Goal: Task Accomplishment & Management: Manage account settings

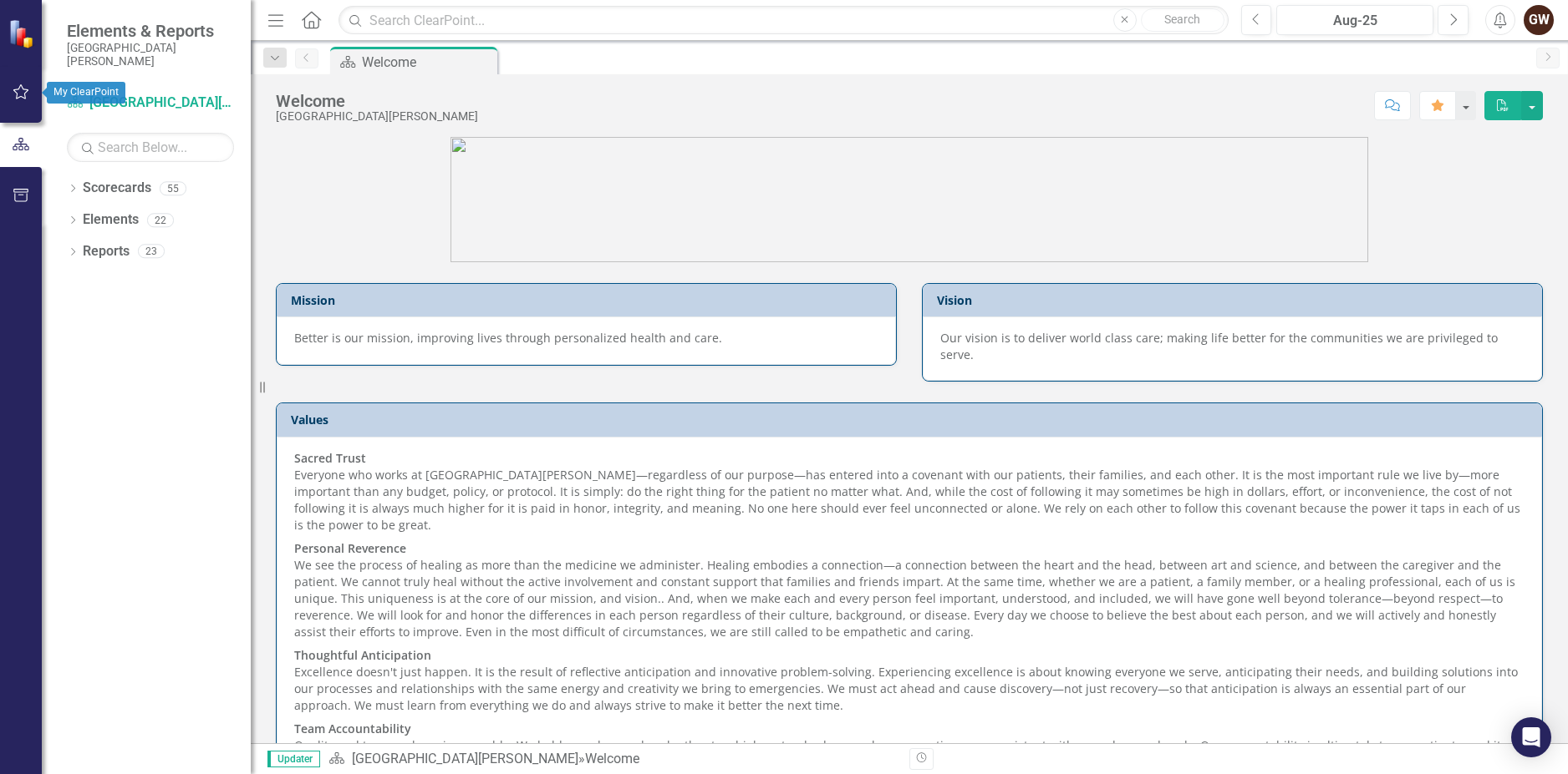
click at [27, 99] on icon "button" at bounding box center [21, 92] width 18 height 13
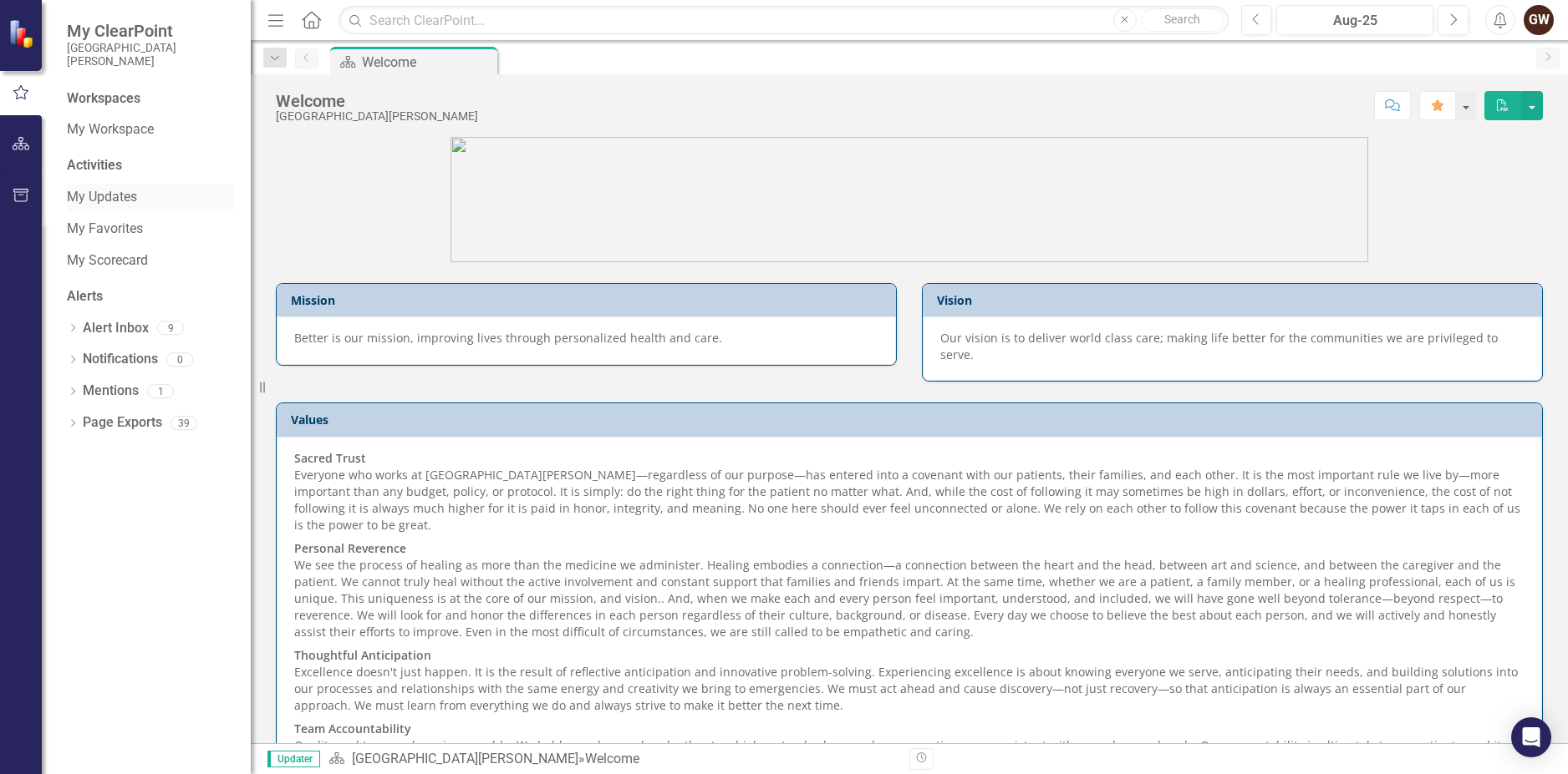
click at [117, 199] on link "My Updates" at bounding box center [150, 197] width 167 height 19
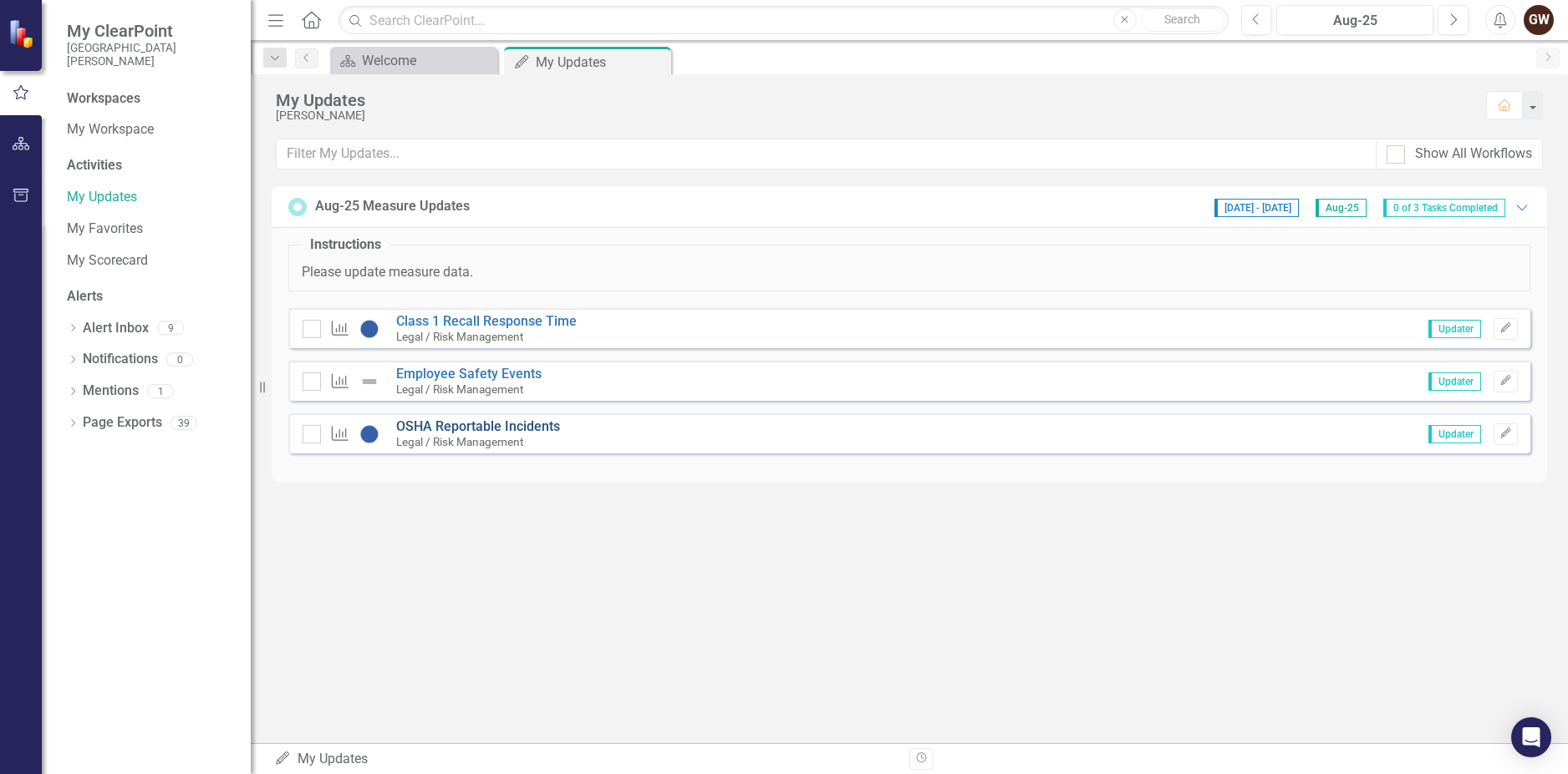
click at [524, 424] on link "OSHA Reportable Incidents" at bounding box center [477, 426] width 164 height 16
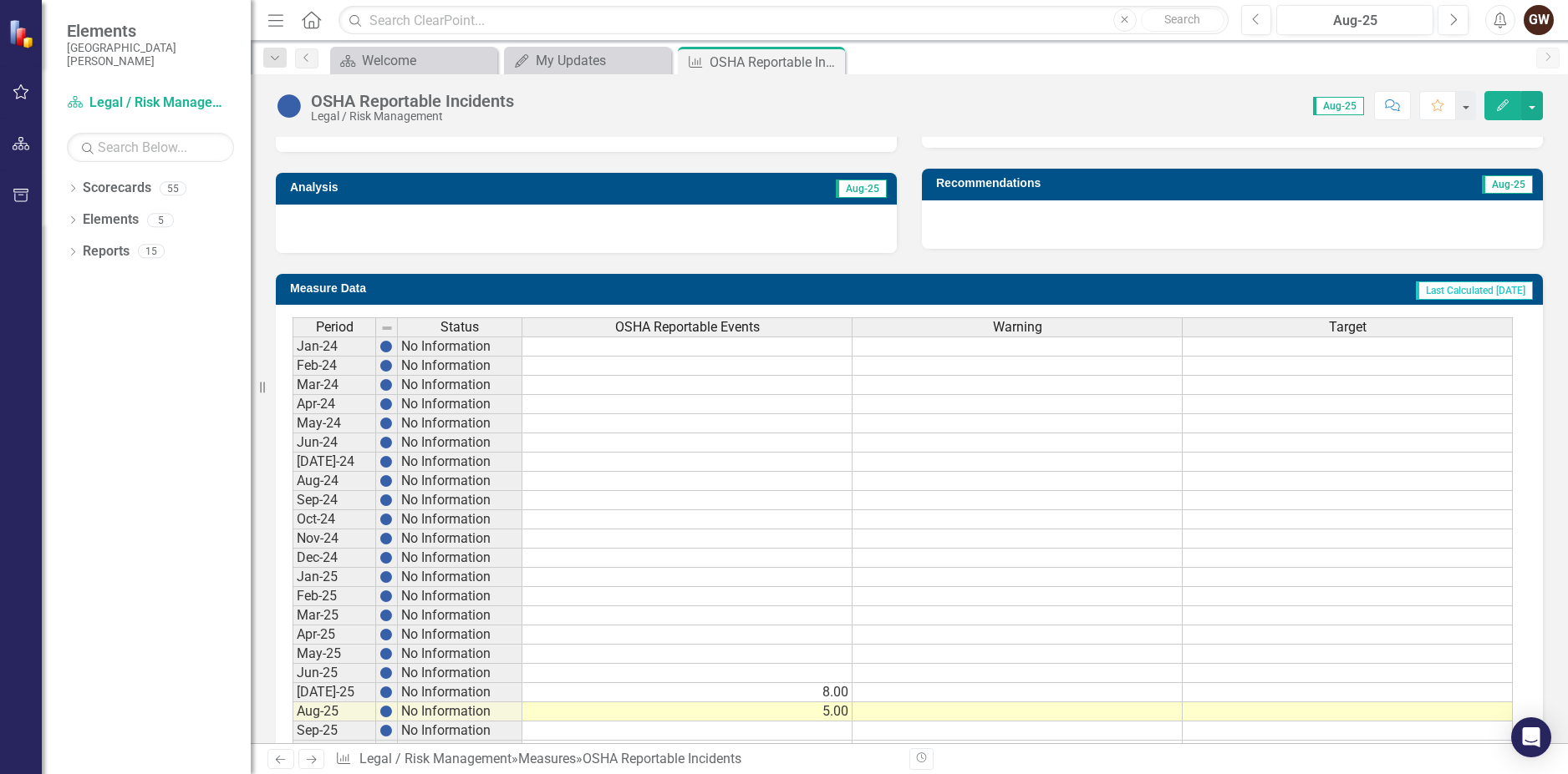
scroll to position [598, 0]
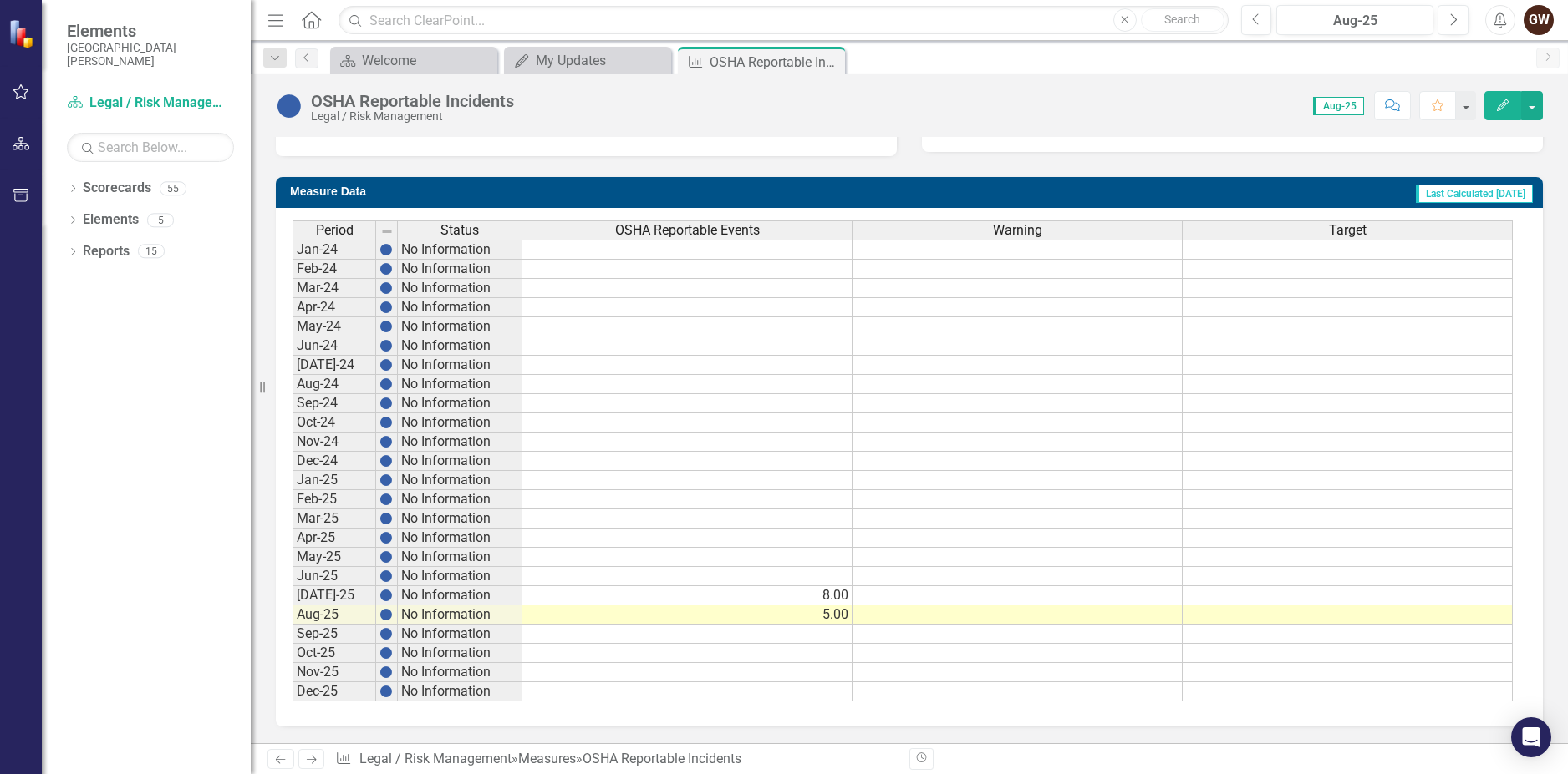
click at [726, 484] on td at bounding box center [687, 481] width 330 height 19
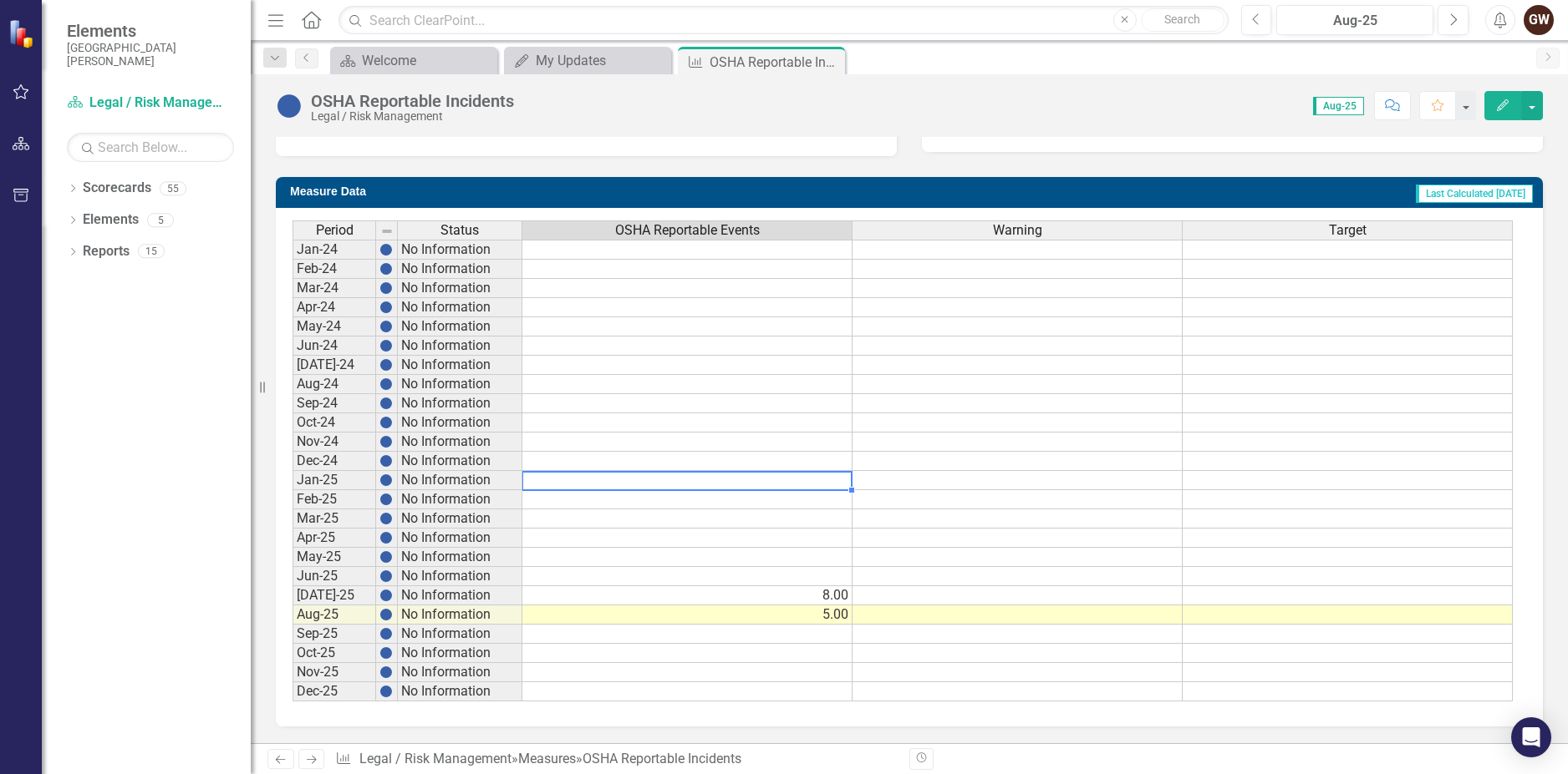
type textarea "10"
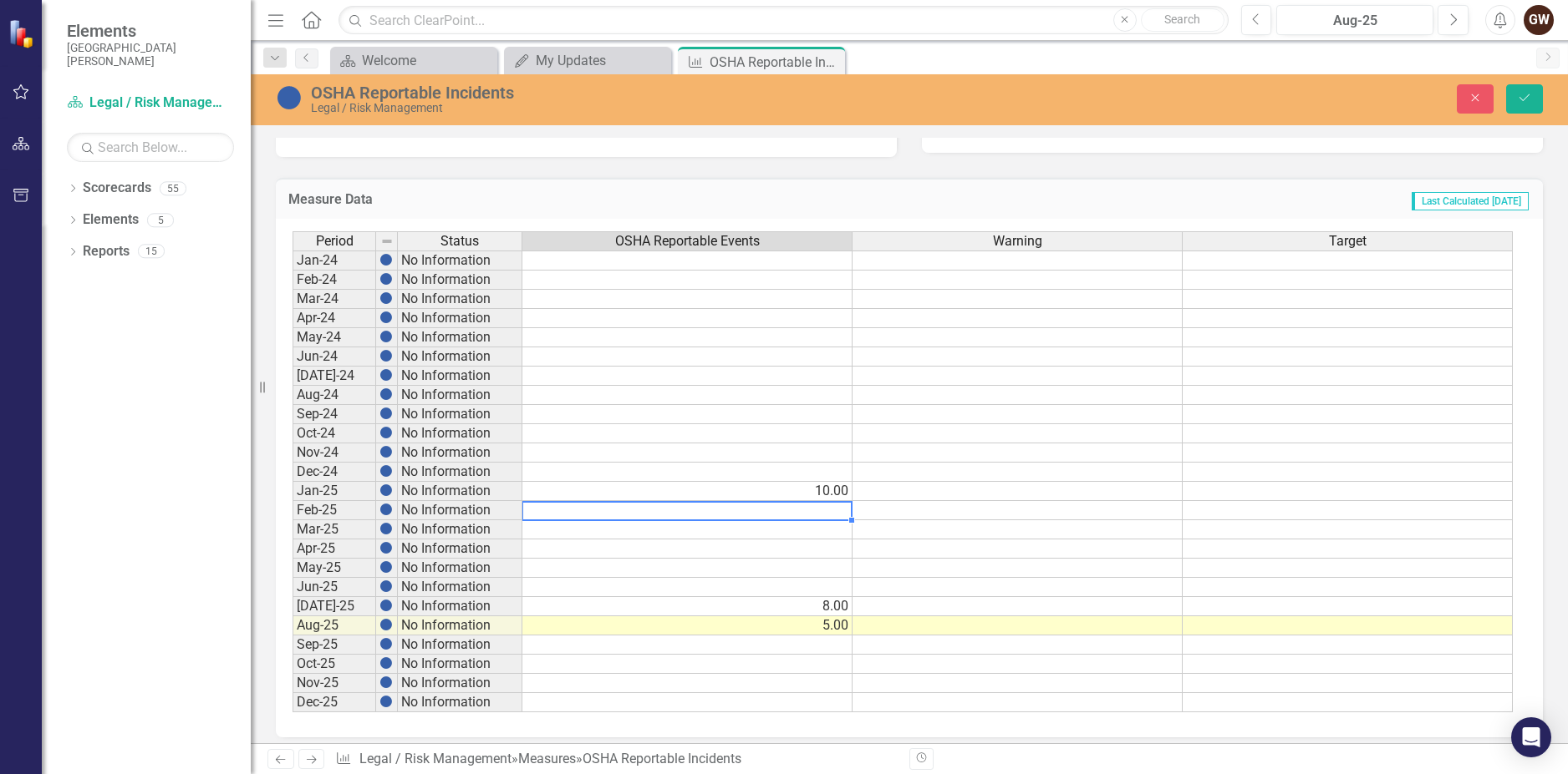
type textarea "11"
type textarea "9"
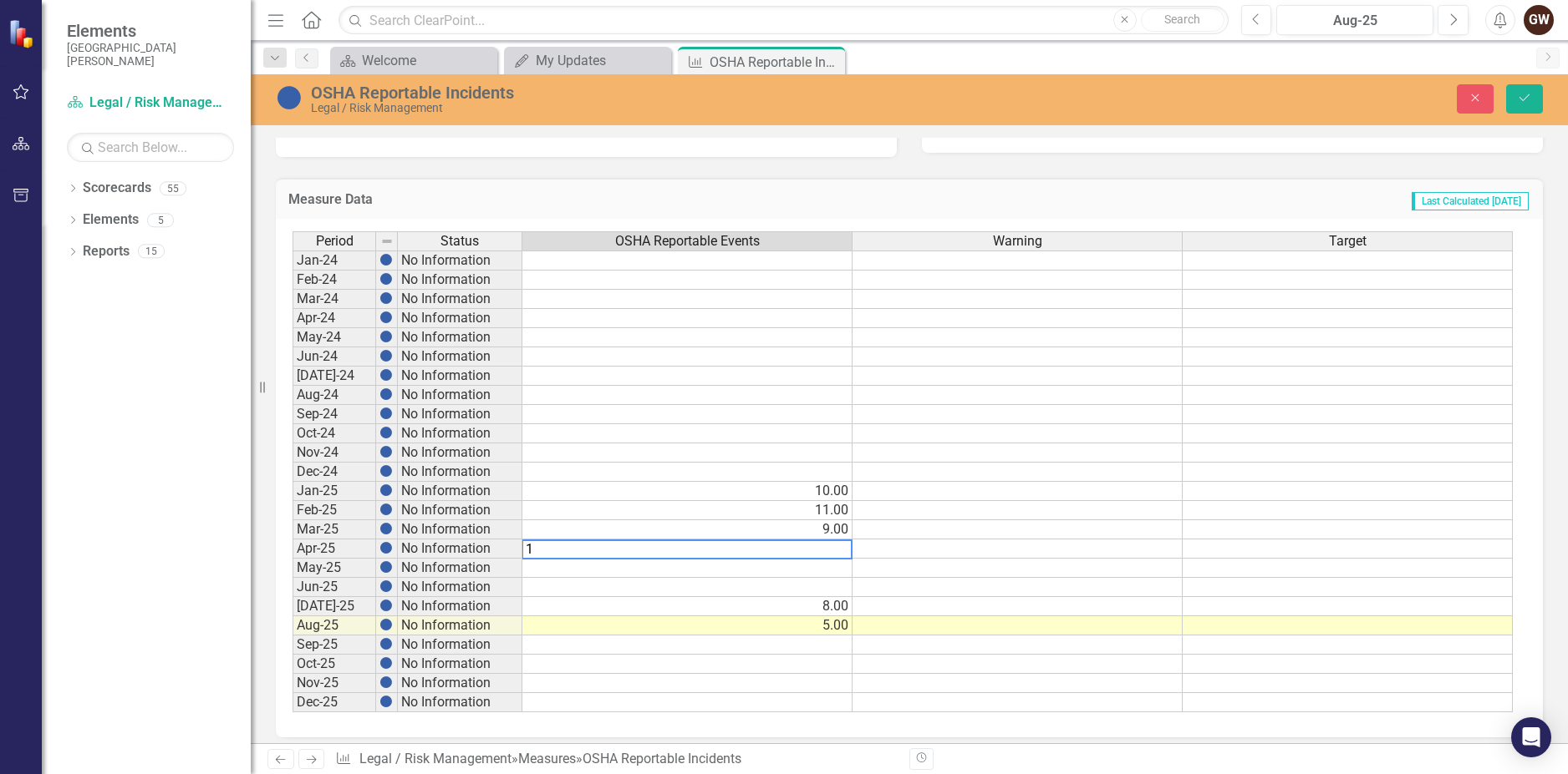
type textarea "11"
type textarea "10"
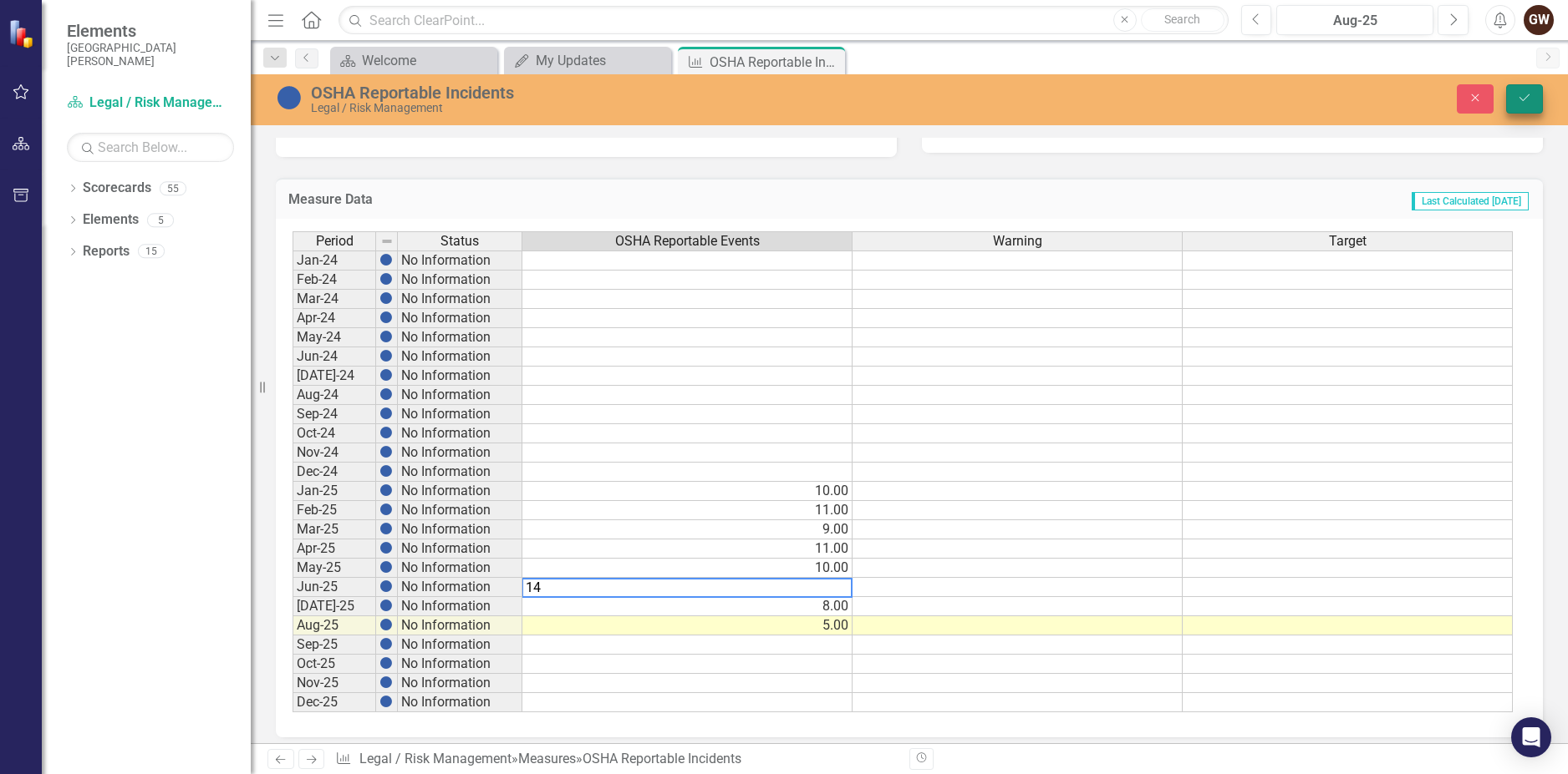
type textarea "14"
click at [1527, 98] on icon "Save" at bounding box center [1524, 98] width 15 height 12
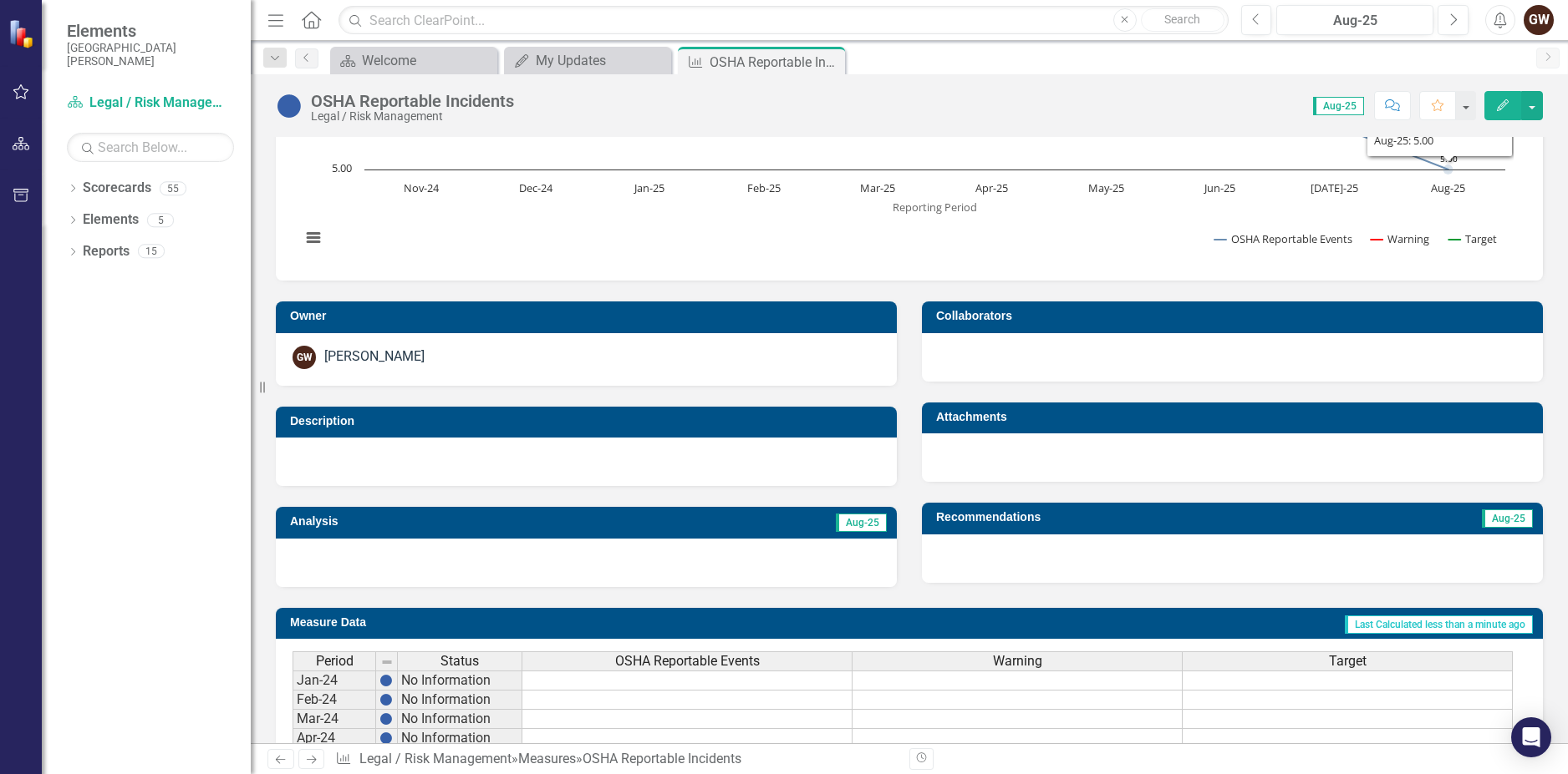
scroll to position [584, 0]
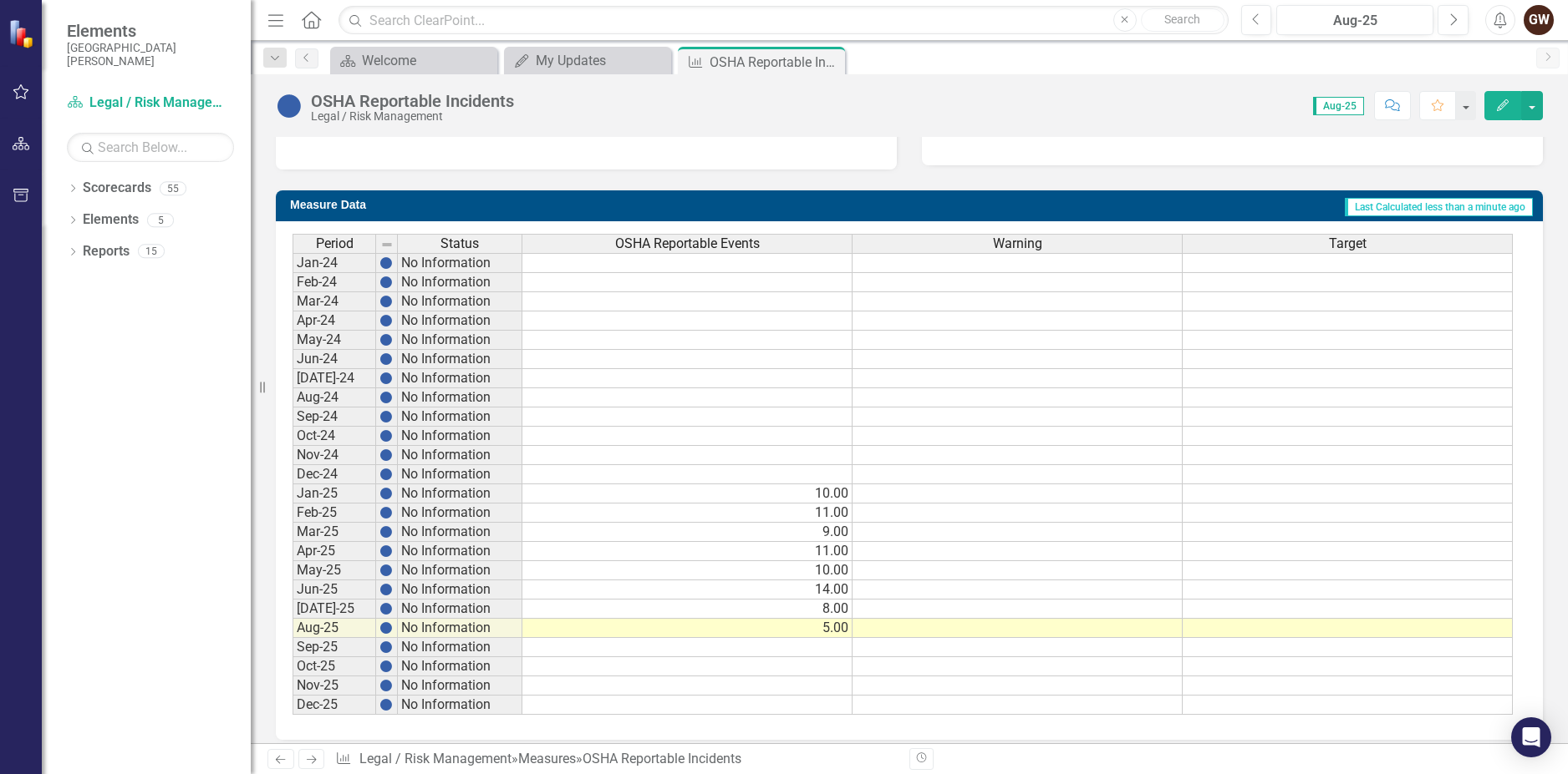
click at [832, 625] on td "5.00" at bounding box center [687, 628] width 330 height 19
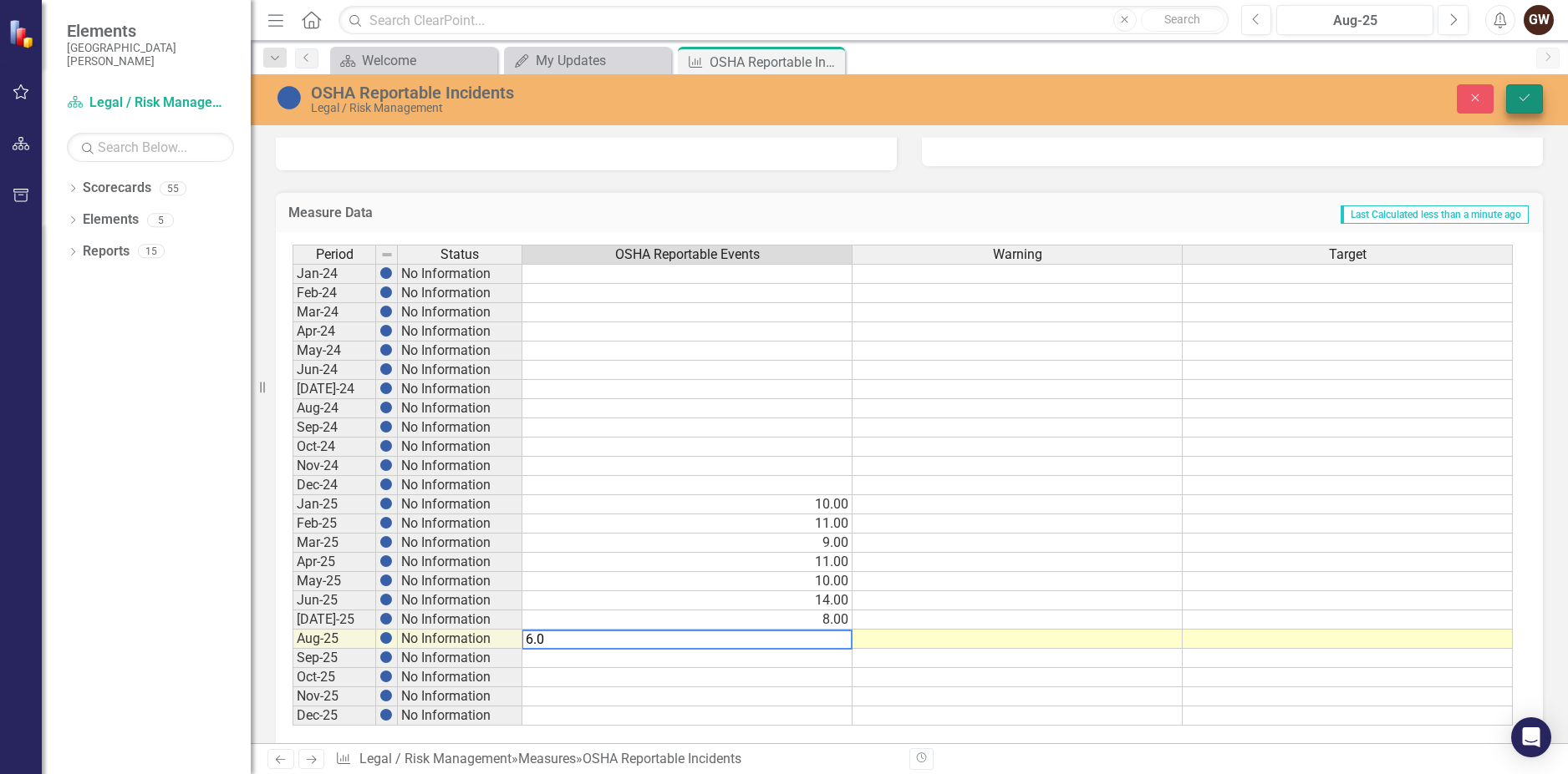
type textarea "6.0"
click at [1520, 95] on icon "Save" at bounding box center [1524, 98] width 15 height 12
